Goal: Transaction & Acquisition: Purchase product/service

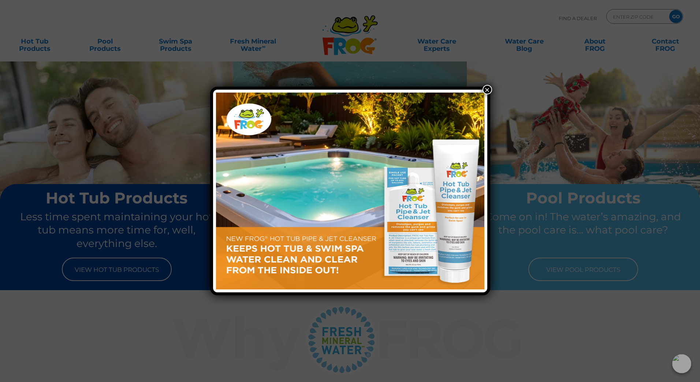
click at [486, 90] on button "×" at bounding box center [488, 90] width 10 height 10
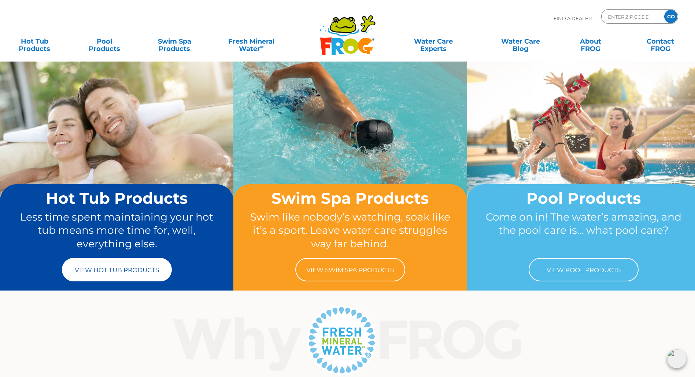
click at [120, 267] on link "View Hot Tub Products" at bounding box center [117, 269] width 110 height 23
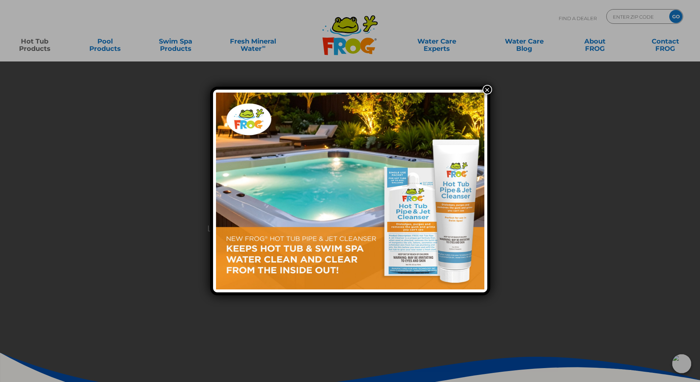
click at [489, 88] on button "×" at bounding box center [488, 90] width 10 height 10
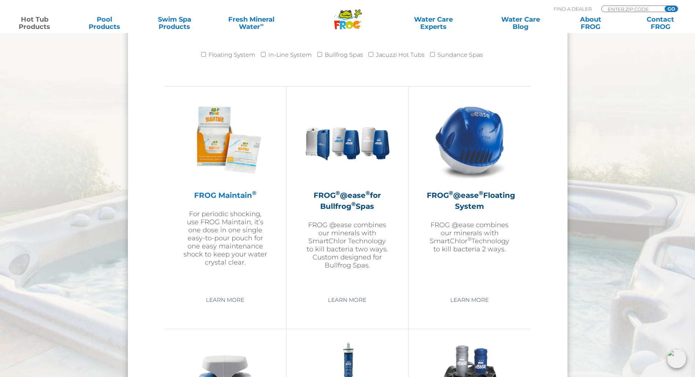
scroll to position [696, 0]
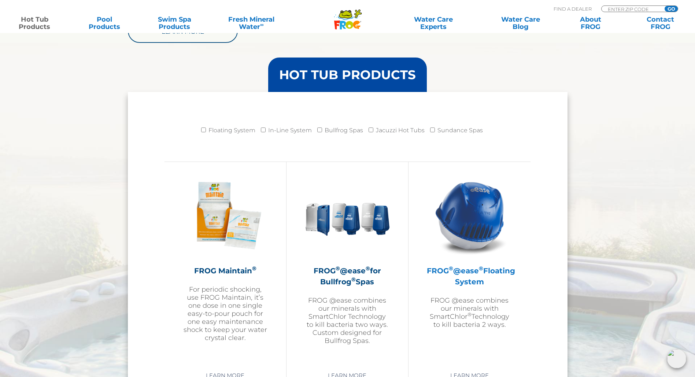
click at [466, 224] on img at bounding box center [469, 215] width 85 height 85
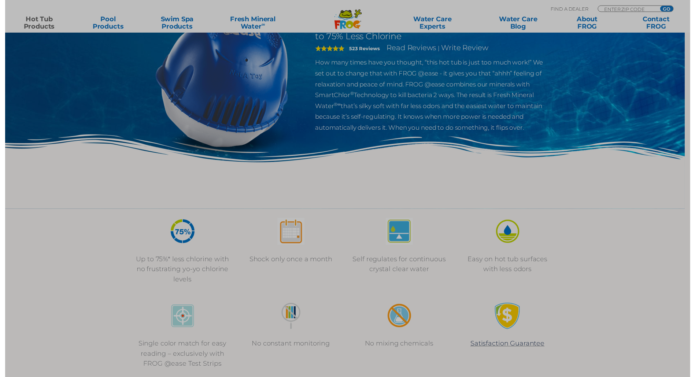
scroll to position [110, 0]
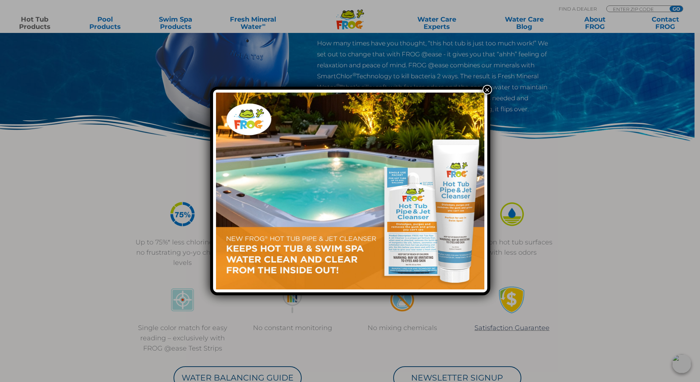
click at [489, 89] on button "×" at bounding box center [488, 90] width 10 height 10
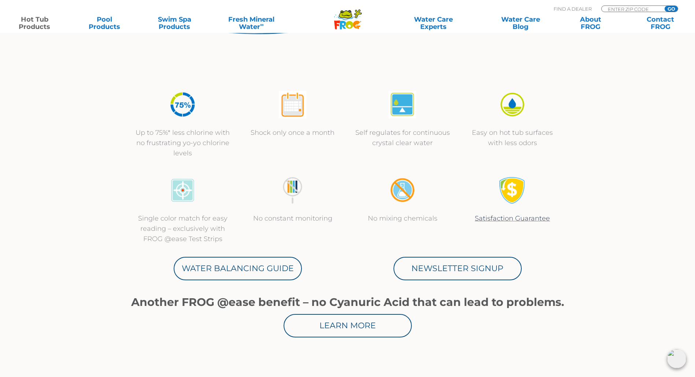
scroll to position [256, 0]
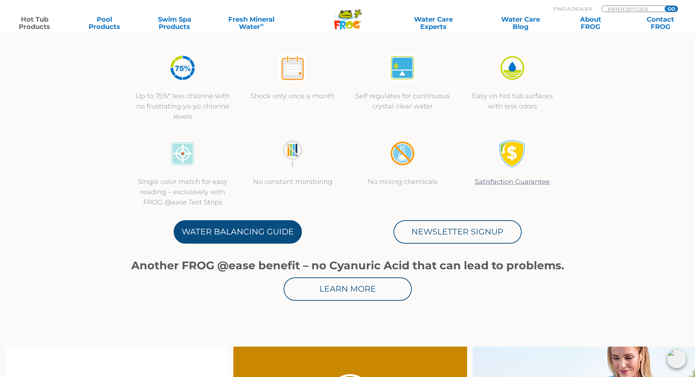
click at [240, 230] on link "Water Balancing Guide" at bounding box center [238, 231] width 128 height 23
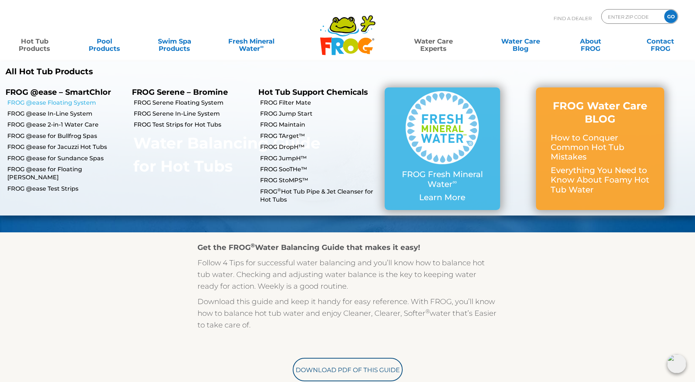
click at [56, 104] on link "FROG @ease Floating System" at bounding box center [66, 103] width 119 height 8
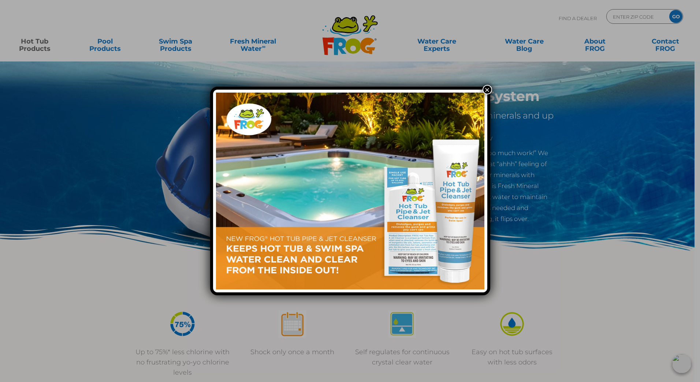
click at [484, 90] on button "×" at bounding box center [488, 90] width 10 height 10
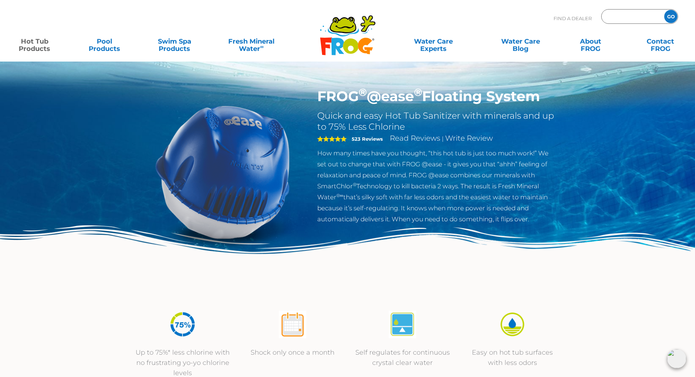
click at [630, 14] on input "Zip Code Form" at bounding box center [631, 16] width 49 height 11
type input "75214"
click at [664, 10] on input "GO" at bounding box center [670, 16] width 13 height 13
click at [671, 13] on input "GO" at bounding box center [670, 16] width 13 height 13
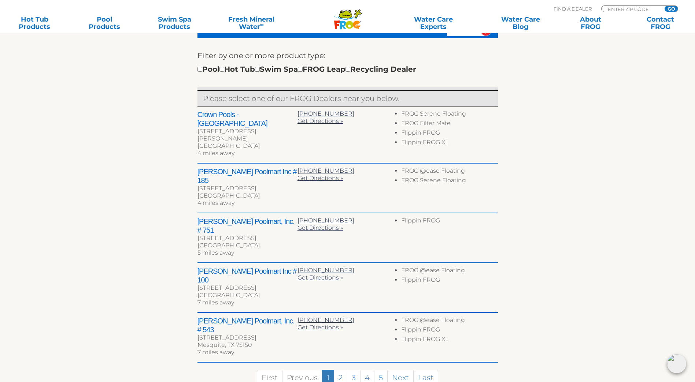
scroll to position [293, 0]
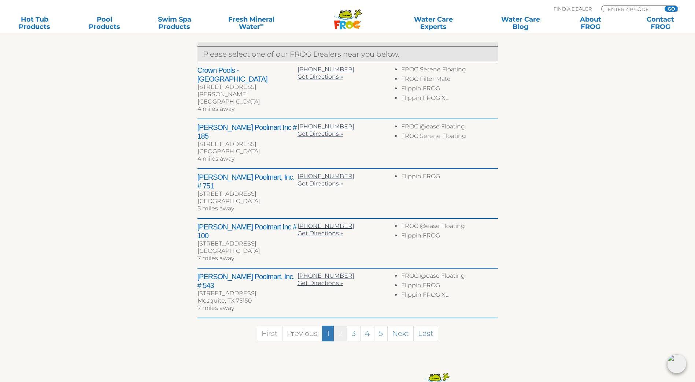
click at [341, 326] on link "2" at bounding box center [341, 334] width 14 height 16
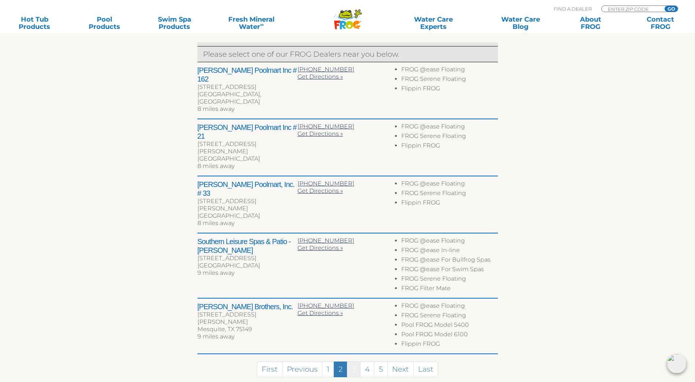
click at [353, 362] on link "3" at bounding box center [354, 370] width 14 height 16
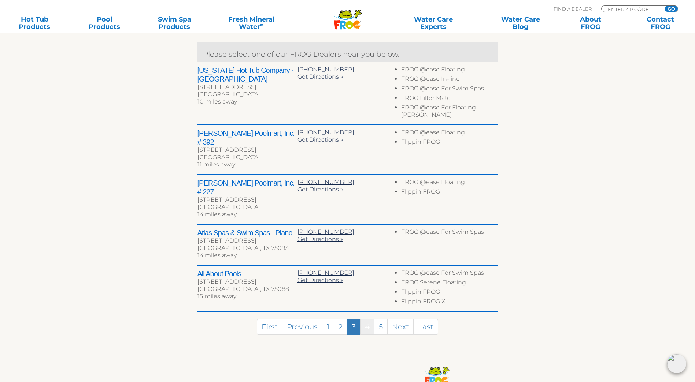
click at [367, 319] on link "4" at bounding box center [367, 327] width 14 height 16
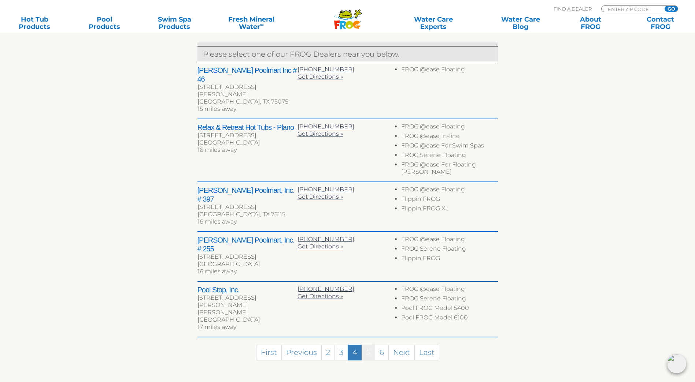
click at [371, 345] on link "5" at bounding box center [368, 353] width 14 height 16
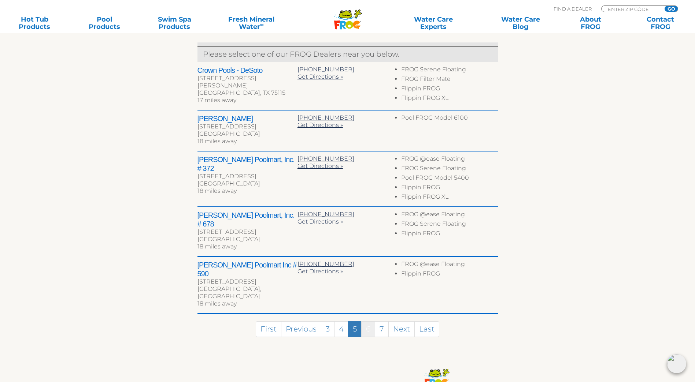
click at [370, 322] on link "6" at bounding box center [368, 330] width 14 height 16
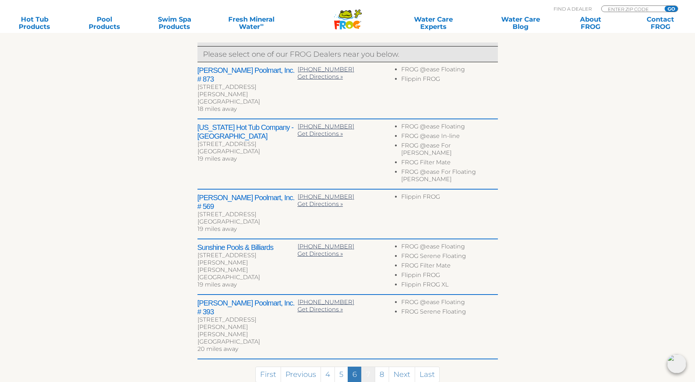
click at [370, 367] on link "7" at bounding box center [368, 375] width 14 height 16
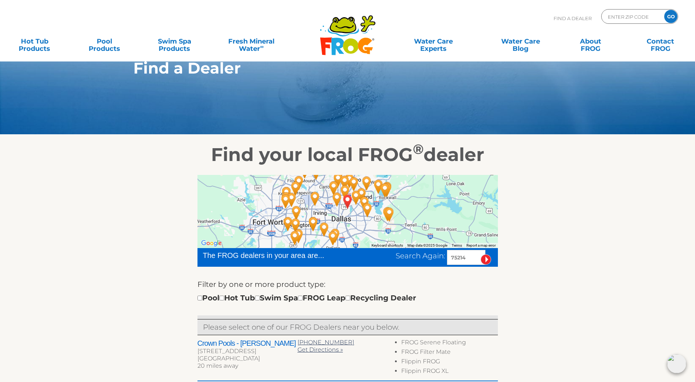
scroll to position [0, 0]
